Goal: Information Seeking & Learning: Check status

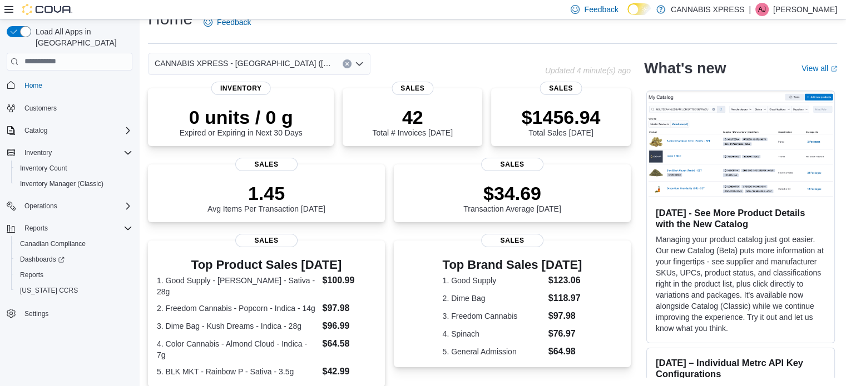
scroll to position [291, 0]
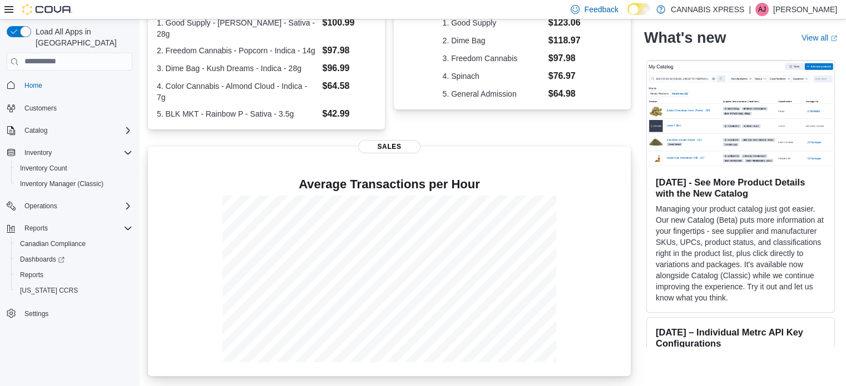
click at [534, 320] on div at bounding box center [389, 279] width 465 height 167
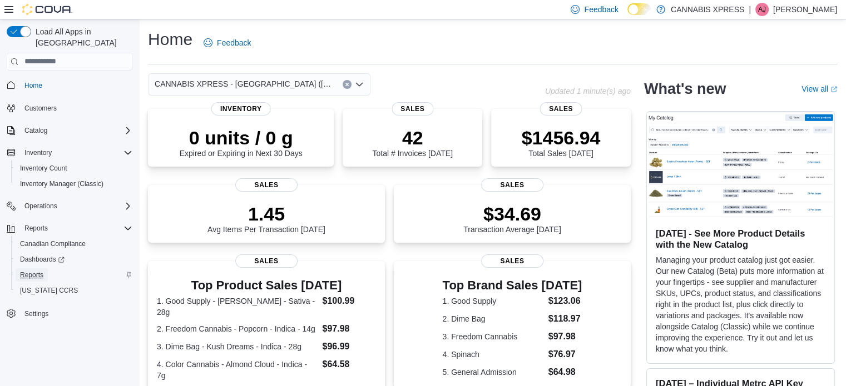
click at [31, 271] on span "Reports" at bounding box center [31, 275] width 23 height 9
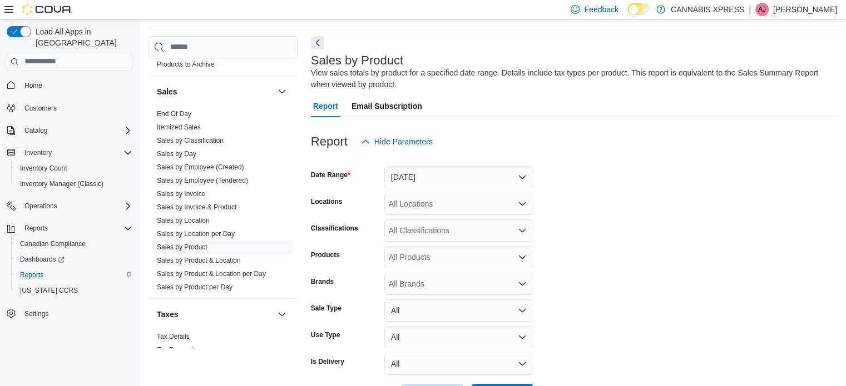
scroll to position [763, 0]
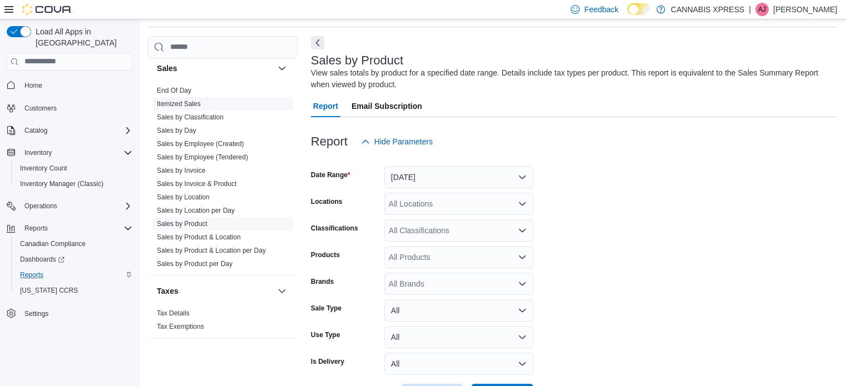
click at [180, 97] on span "Itemized Sales" at bounding box center [222, 103] width 141 height 13
drag, startPoint x: 167, startPoint y: 77, endPoint x: 167, endPoint y: 90, distance: 12.8
click at [167, 81] on div "Sales" at bounding box center [223, 68] width 150 height 31
click at [167, 91] on link "End Of Day" at bounding box center [174, 91] width 34 height 8
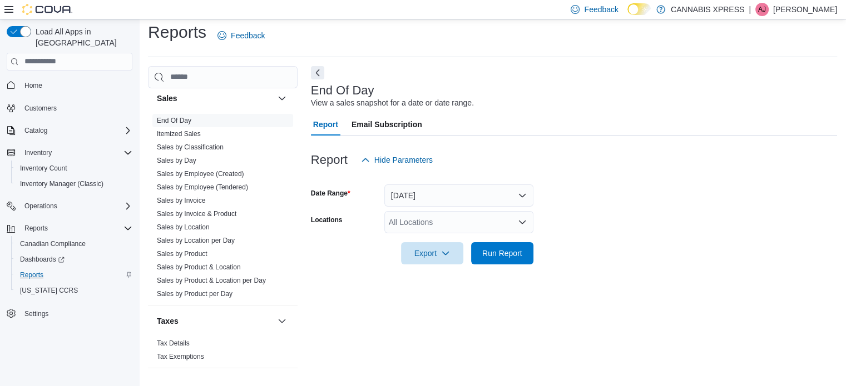
click at [429, 226] on div "All Locations" at bounding box center [458, 222] width 149 height 22
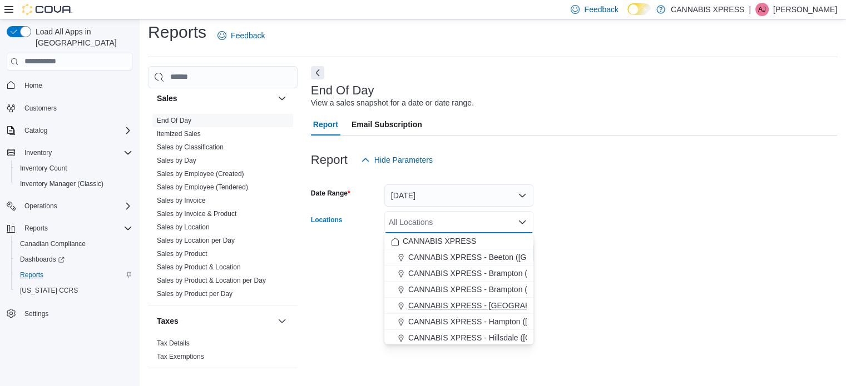
click at [490, 302] on span "CANNABIS XPRESS - Delhi (Main Street)" at bounding box center [533, 305] width 250 height 11
click at [622, 220] on form "Date Range Today Locations CANNABIS XPRESS - Delhi (Main Street) Combo box. Sel…" at bounding box center [574, 217] width 526 height 93
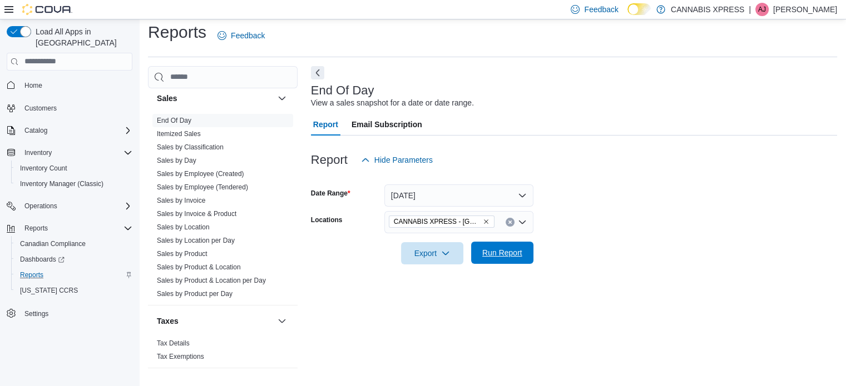
click at [497, 258] on span "Run Report" at bounding box center [502, 253] width 49 height 22
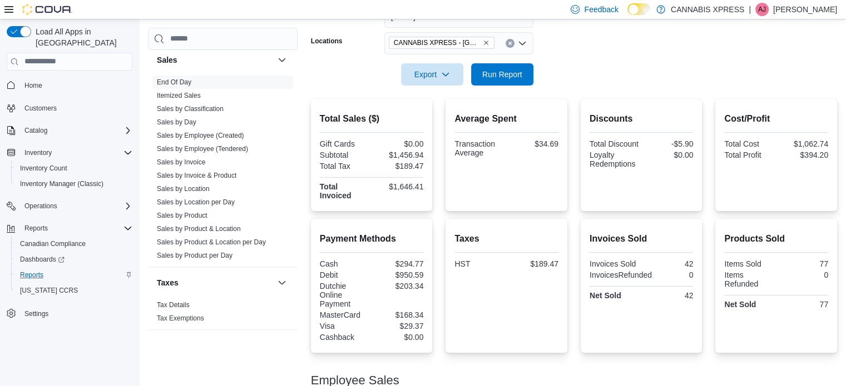
scroll to position [258, 0]
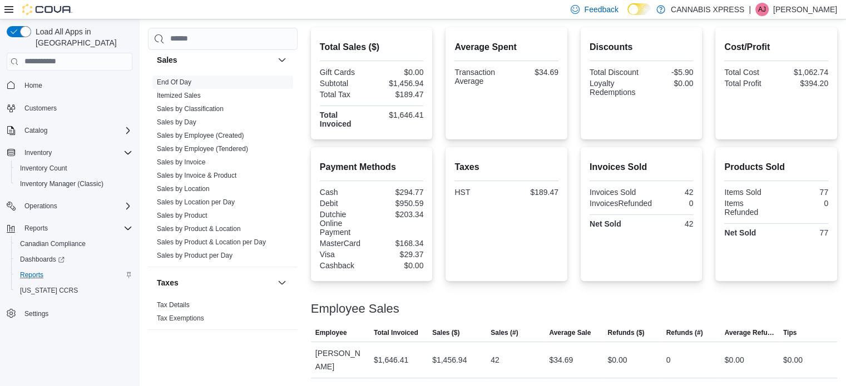
click at [434, 166] on div "Payment Methods Cash $294.77 Debit $950.59 Dutchie Online Payment $203.34 Maste…" at bounding box center [574, 214] width 526 height 134
drag, startPoint x: 425, startPoint y: 187, endPoint x: 392, endPoint y: 188, distance: 32.8
click at [392, 188] on div "$294.77" at bounding box center [398, 192] width 49 height 9
copy div "$294.77"
